Goal: Use online tool/utility: Use online tool/utility

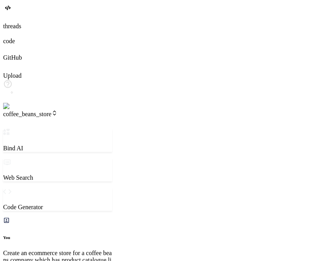
scroll to position [937, 0]
click at [15, 29] on label "threads" at bounding box center [12, 26] width 18 height 7
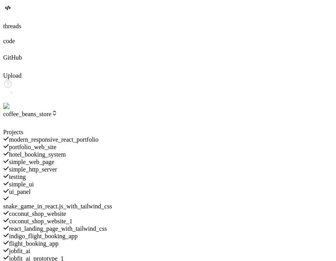
scroll to position [0, 0]
click at [34, 181] on span "simple_ui" at bounding box center [21, 184] width 25 height 7
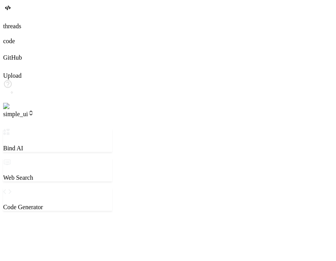
scroll to position [1946, 0]
type textarea "x"
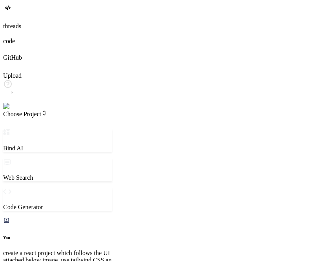
scroll to position [3192, 0]
click at [47, 111] on span "Choose Project" at bounding box center [25, 114] width 44 height 7
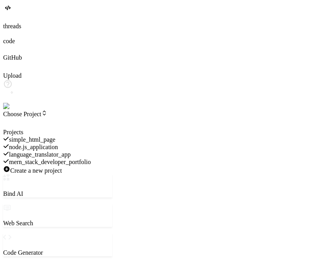
click at [55, 136] on span "simple_html_page" at bounding box center [32, 139] width 46 height 7
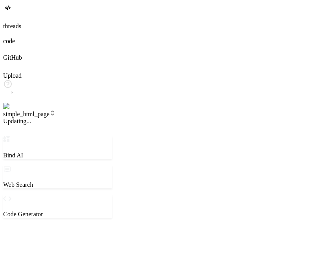
scroll to position [7, 0]
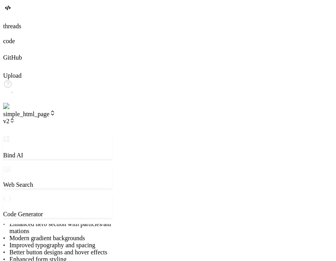
type textarea "x"
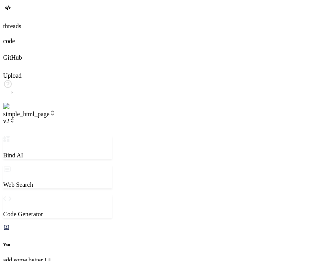
scroll to position [487, 0]
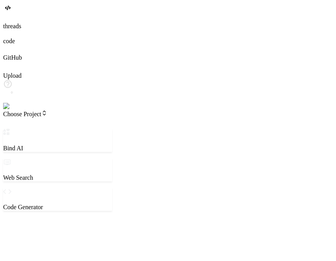
drag, startPoint x: 335, startPoint y: 45, endPoint x: 335, endPoint y: 15, distance: 30.2
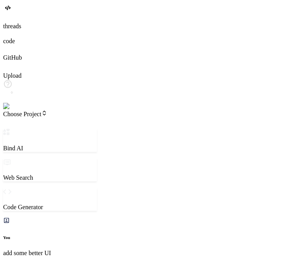
type textarea "x"
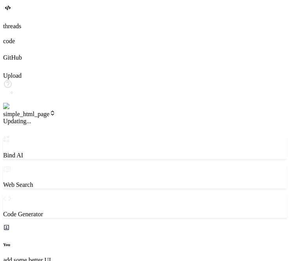
scroll to position [433, 0]
